Goal: Task Accomplishment & Management: Use online tool/utility

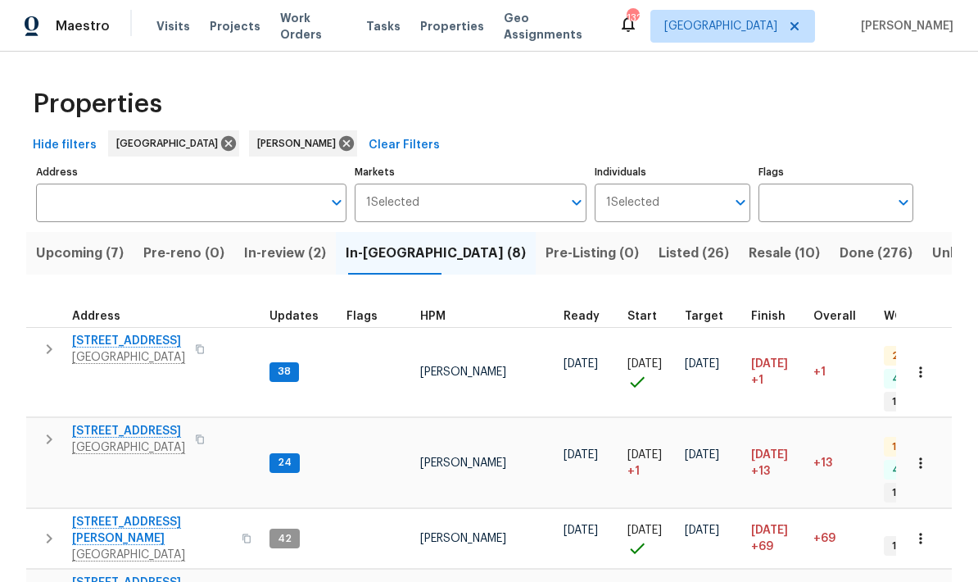
click at [120, 248] on span "Upcoming (7)" at bounding box center [80, 253] width 88 height 23
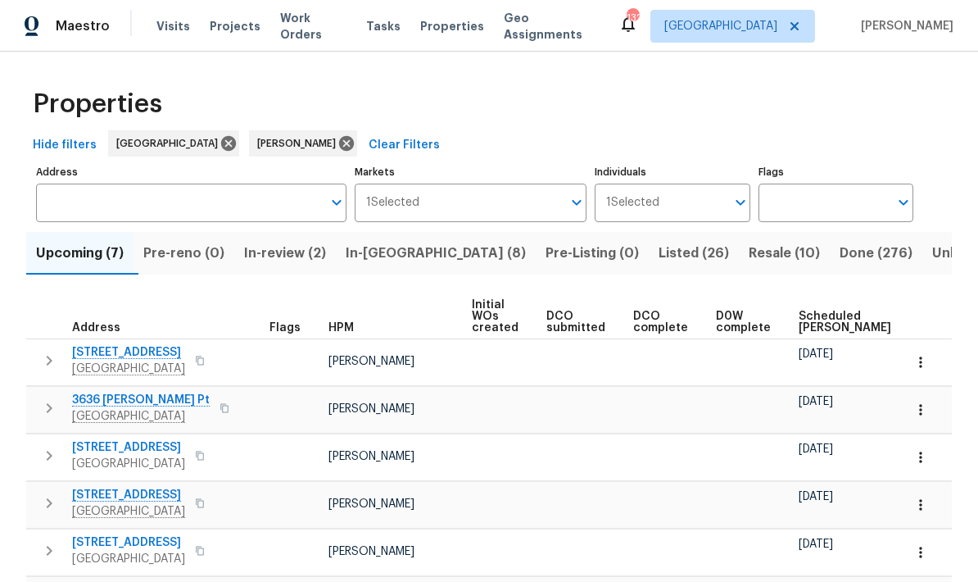
click at [817, 331] on span "Scheduled [PERSON_NAME]" at bounding box center [845, 322] width 93 height 23
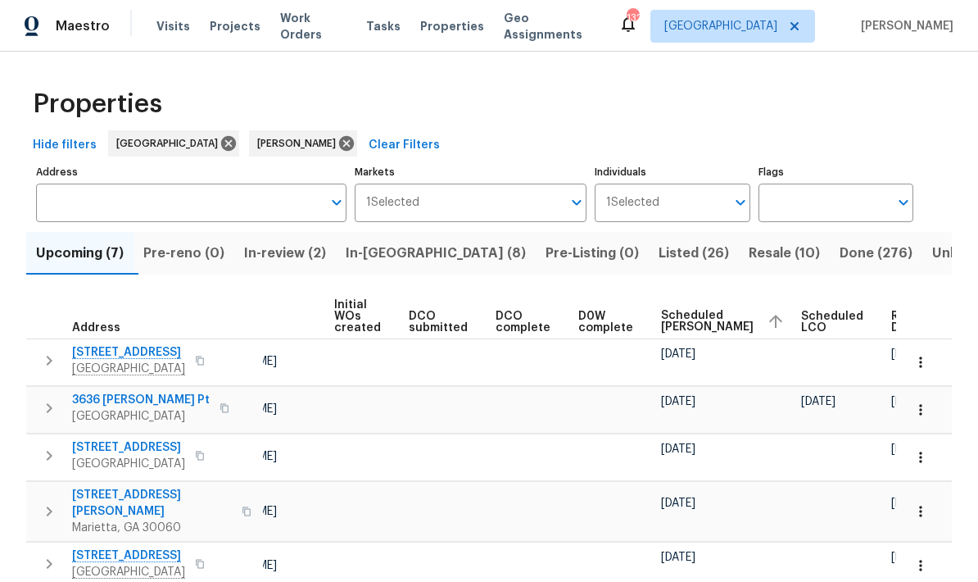
scroll to position [0, 137]
click at [892, 315] on span "Ready Date" at bounding box center [910, 322] width 36 height 23
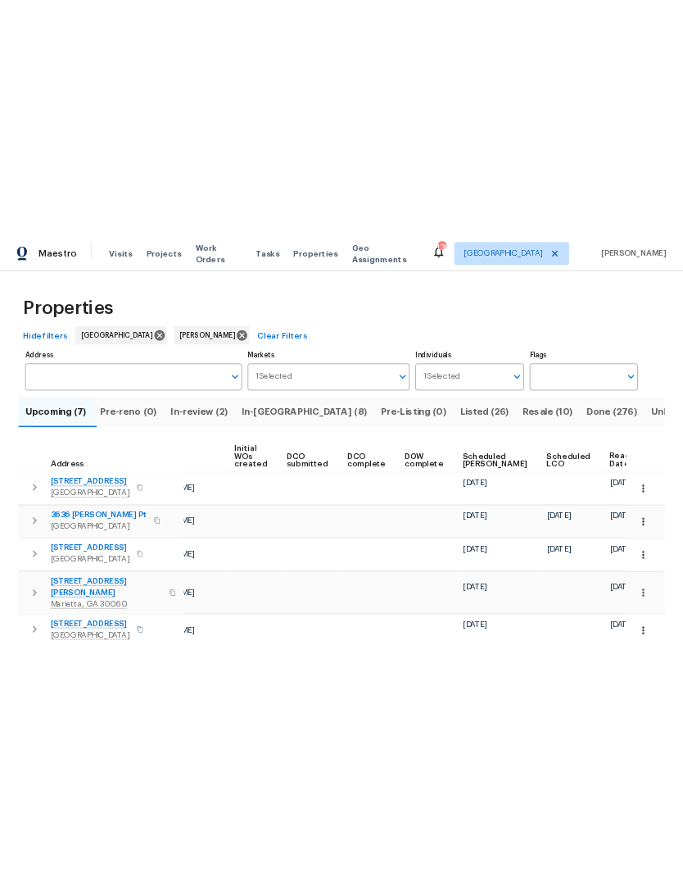
scroll to position [0, 135]
